Goal: Task Accomplishment & Management: Manage account settings

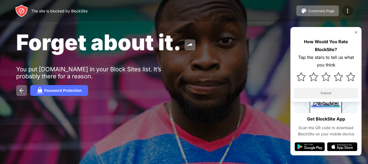
click at [352, 7] on div at bounding box center [347, 10] width 11 height 11
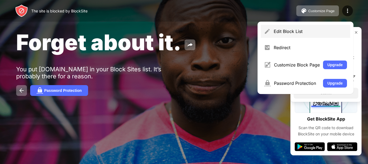
click at [288, 30] on div "Edit Block List" at bounding box center [310, 31] width 73 height 5
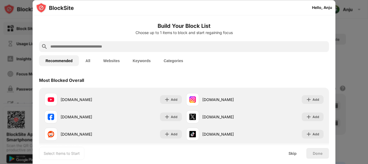
click at [109, 58] on button "Websites" at bounding box center [111, 60] width 29 height 11
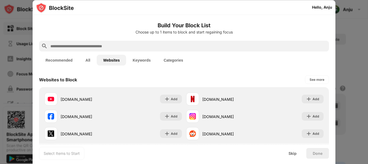
click at [109, 58] on button "Websites" at bounding box center [111, 60] width 29 height 11
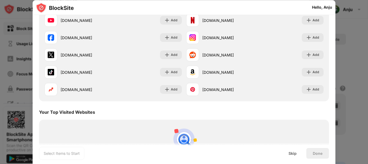
scroll to position [81, 0]
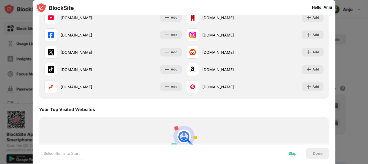
click at [295, 151] on div "Skip" at bounding box center [293, 153] width 8 height 4
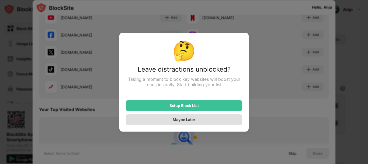
click at [195, 119] on div "Maybe Later" at bounding box center [184, 119] width 23 height 5
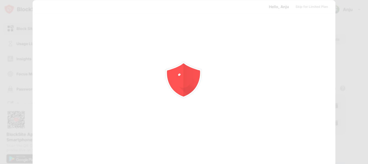
scroll to position [0, 0]
click at [195, 119] on icon "animation" at bounding box center [184, 81] width 97 height 97
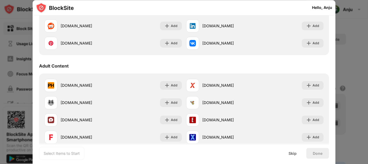
scroll to position [225, 0]
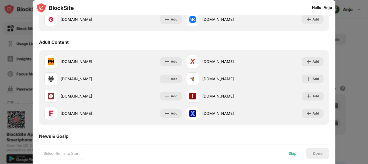
click at [294, 154] on div "Skip" at bounding box center [293, 153] width 8 height 4
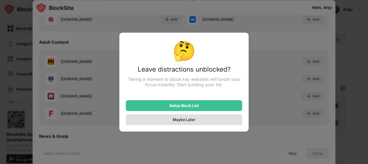
click at [193, 121] on div "Maybe Later" at bounding box center [184, 119] width 23 height 5
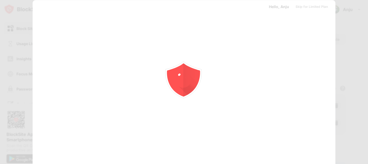
scroll to position [0, 0]
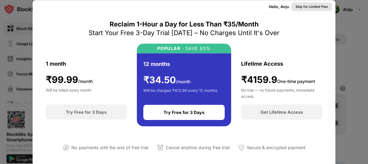
click at [315, 8] on div "Skip for Limited Plan" at bounding box center [312, 6] width 32 height 5
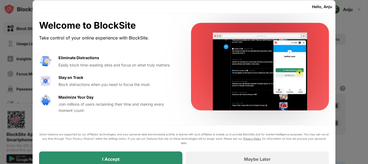
click at [96, 158] on div "I Accept" at bounding box center [110, 158] width 143 height 15
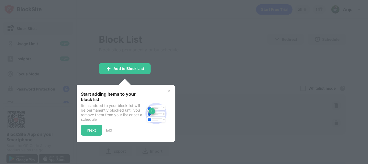
click at [168, 91] on img at bounding box center [169, 91] width 4 height 4
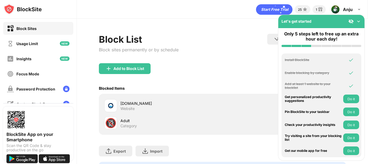
click at [129, 113] on div "poki.com Website" at bounding box center [222, 105] width 241 height 17
click at [127, 106] on div "Website" at bounding box center [127, 108] width 14 height 5
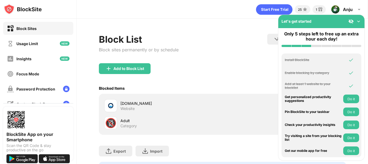
click at [358, 22] on img at bounding box center [358, 21] width 5 height 5
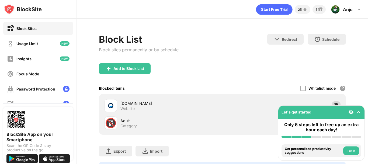
click at [333, 101] on div at bounding box center [336, 105] width 9 height 9
